Goal: Answer question/provide support: Share knowledge or assist other users

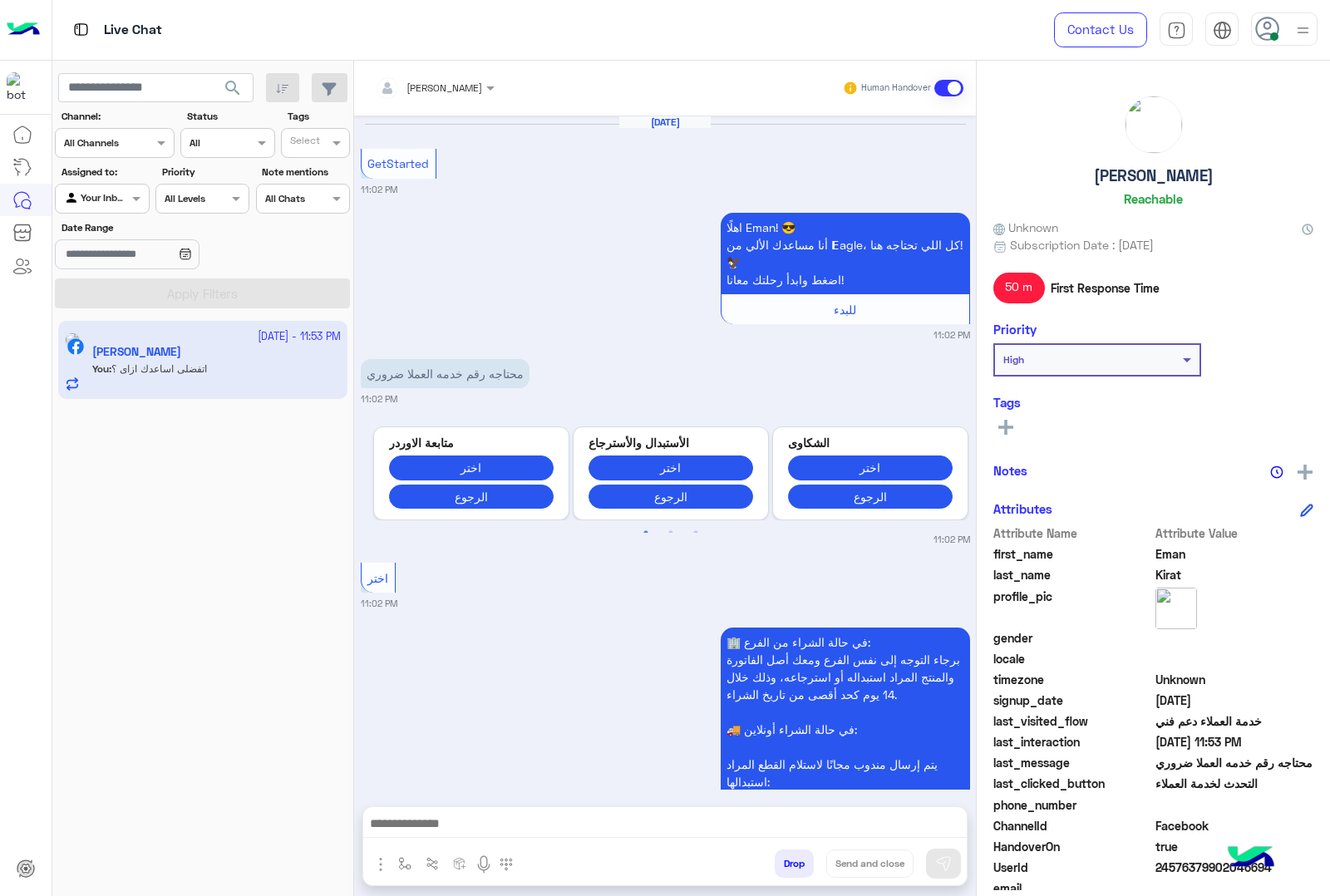
scroll to position [1455, 0]
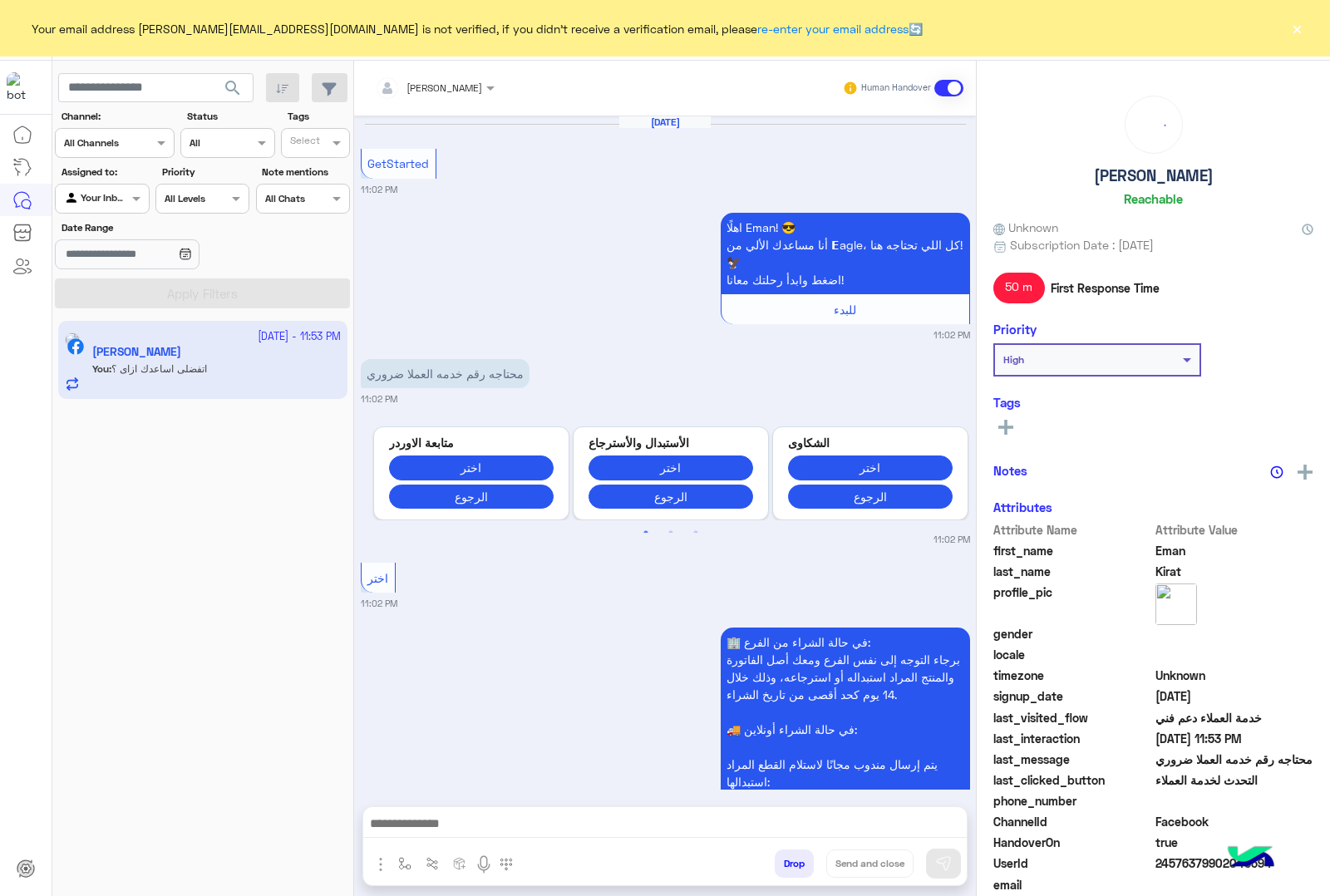
scroll to position [1455, 0]
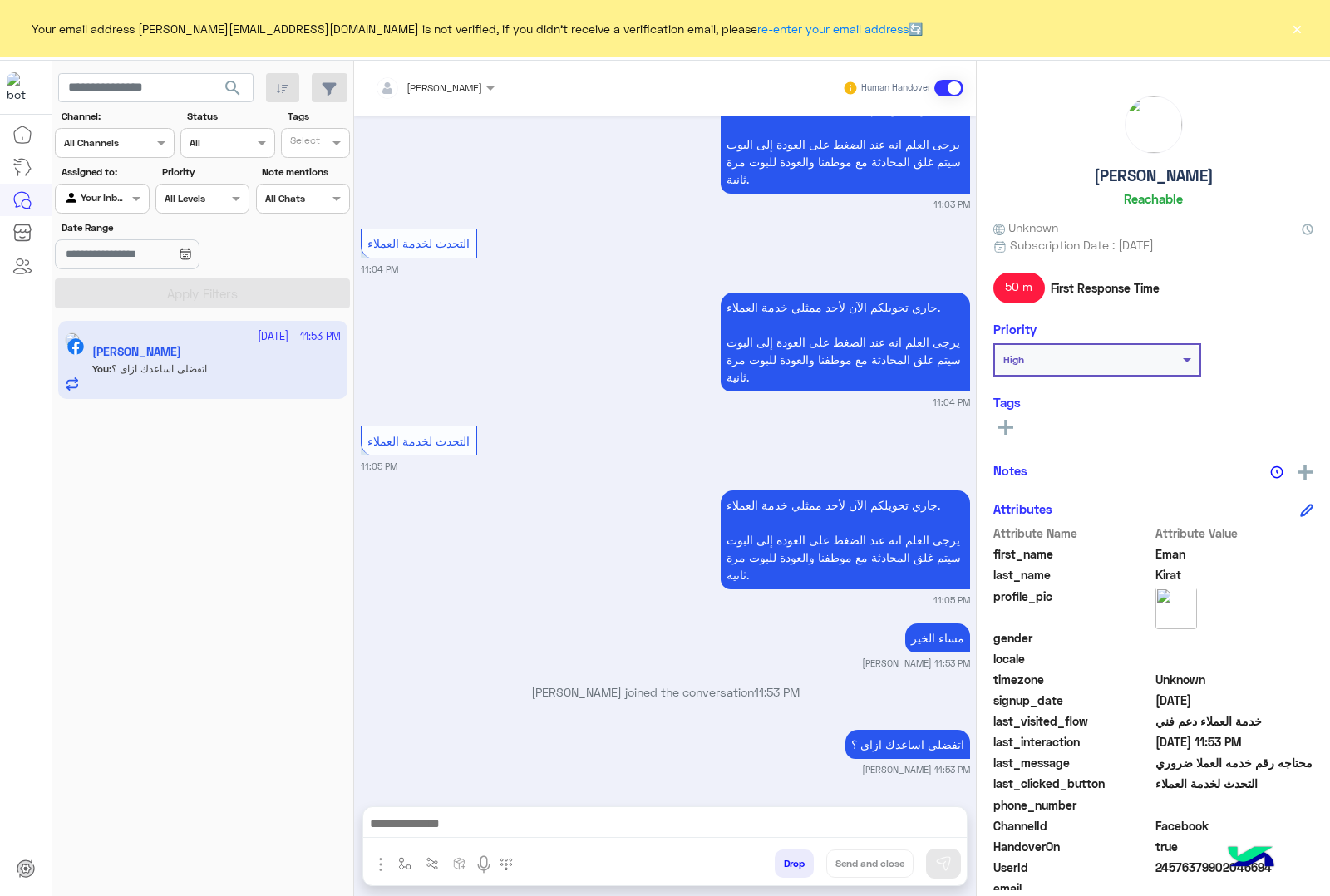
click at [1297, 29] on button "×" at bounding box center [1297, 28] width 17 height 17
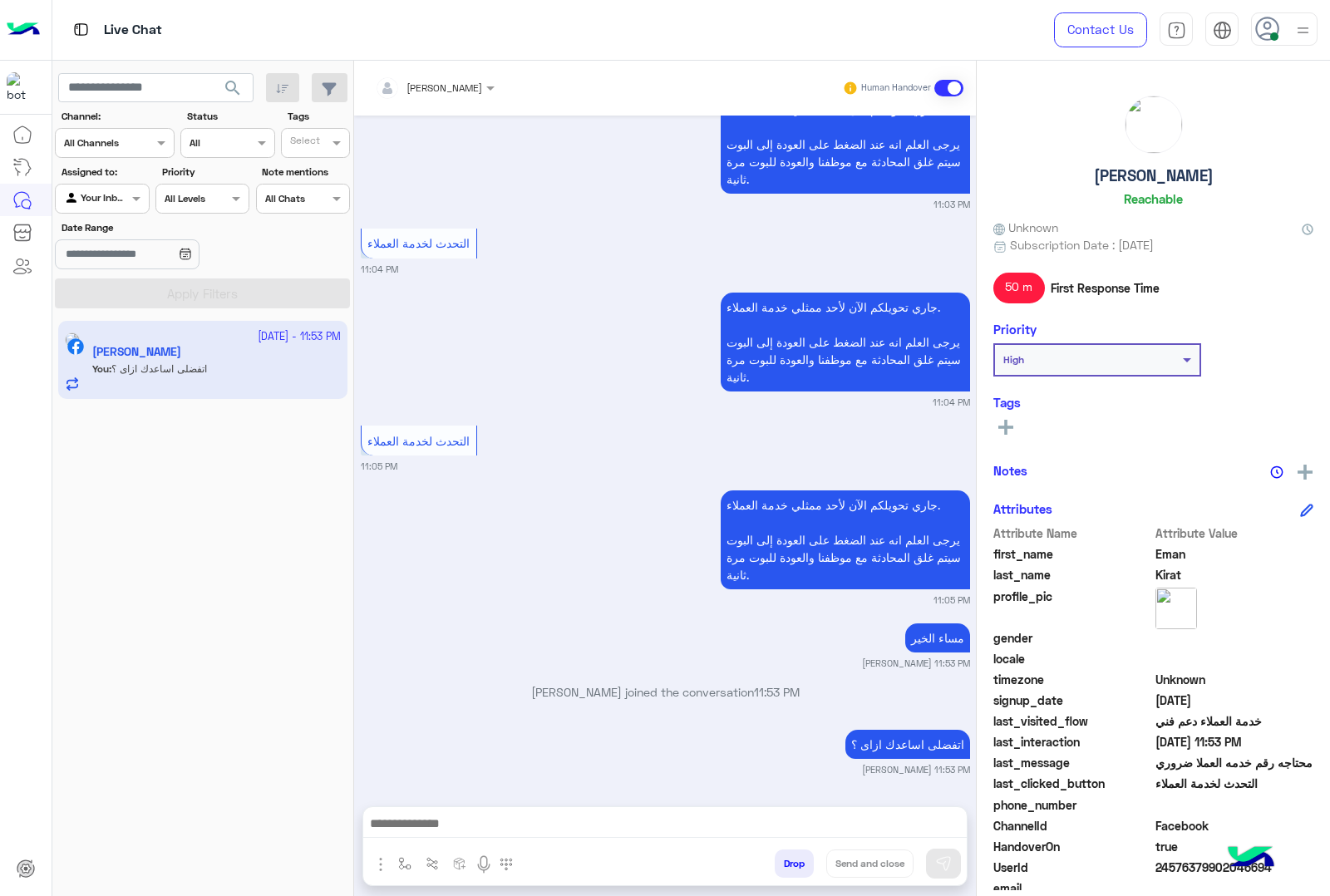
click at [1138, 181] on h5 "[PERSON_NAME]" at bounding box center [1153, 176] width 120 height 19
copy h5 "[PERSON_NAME]"
click at [1181, 873] on span "24576379902046694" at bounding box center [1235, 867] width 159 height 18
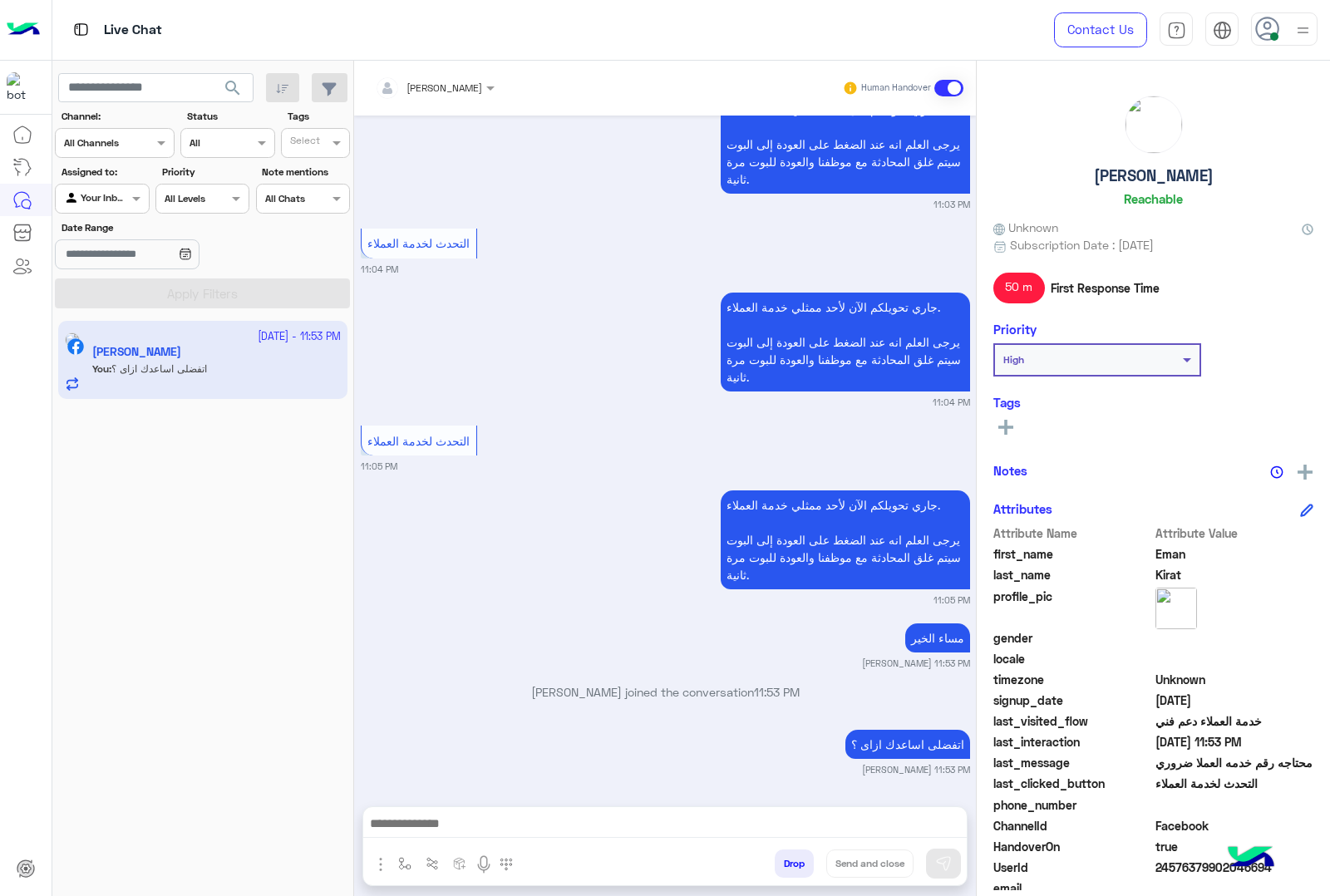
click at [1184, 871] on span "24576379902046694" at bounding box center [1235, 867] width 159 height 18
copy span "24576379902046694"
click at [787, 868] on button "Drop" at bounding box center [794, 863] width 39 height 28
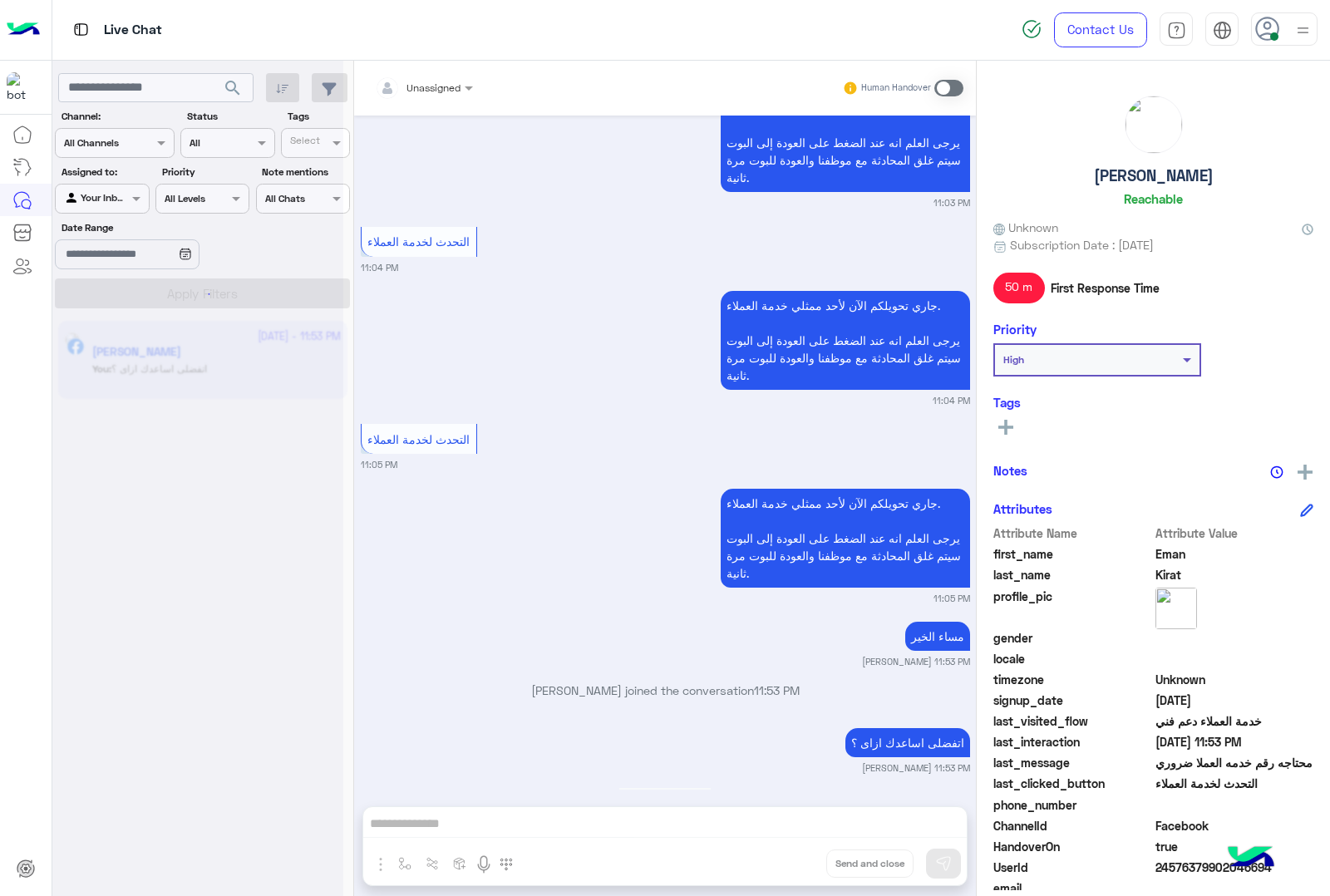
scroll to position [1526, 0]
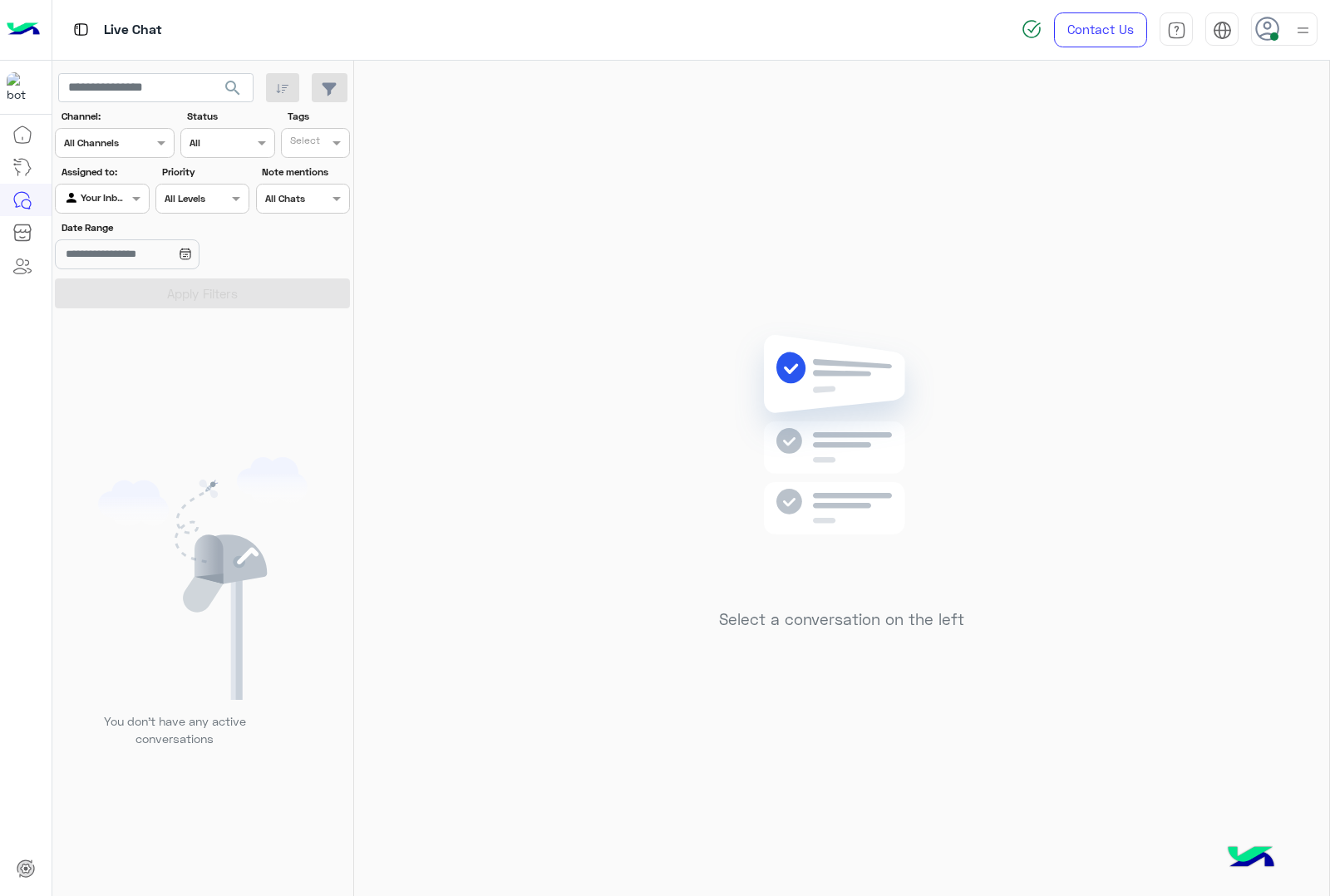
click at [1292, 33] on img at bounding box center [1302, 30] width 21 height 21
click at [1223, 238] on label "Offline" at bounding box center [1214, 236] width 181 height 30
click at [1302, 29] on img at bounding box center [1302, 31] width 19 height 19
